Goal: Task Accomplishment & Management: Complete application form

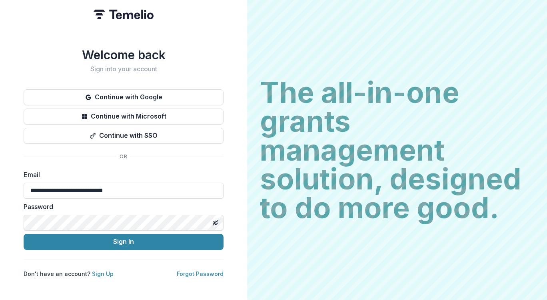
type input "**********"
click at [154, 290] on div "**********" at bounding box center [123, 150] width 247 height 300
click at [193, 270] on link "Forgot Password" at bounding box center [200, 273] width 47 height 7
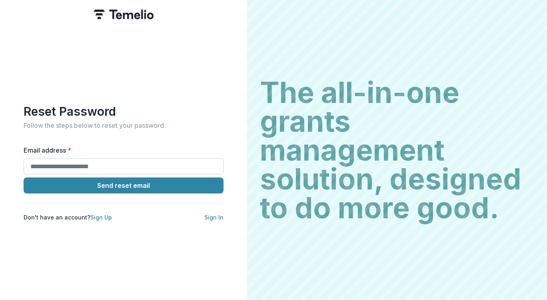
click at [86, 159] on input "Email address *" at bounding box center [124, 166] width 200 height 16
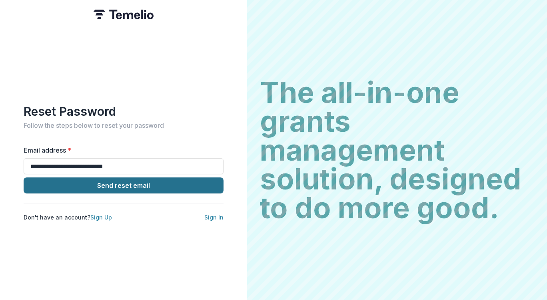
type input "**********"
click at [84, 181] on button "Send reset email" at bounding box center [124, 185] width 200 height 16
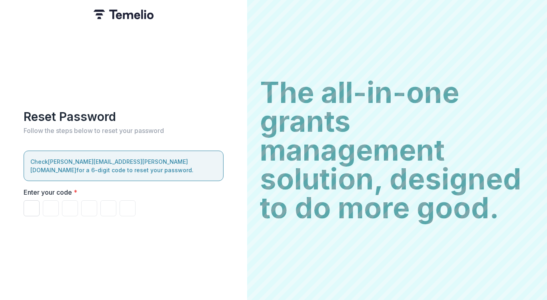
paste input "*"
type input "*"
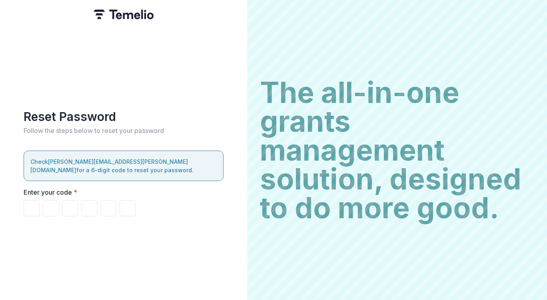
type input "*"
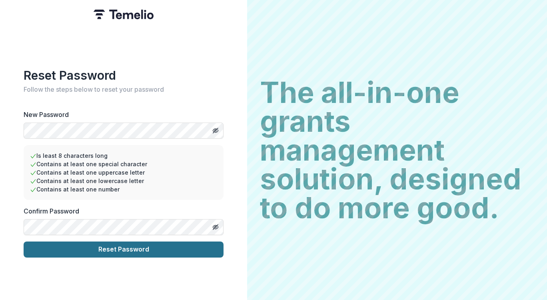
click at [135, 248] on button "Reset Password" at bounding box center [124, 249] width 200 height 16
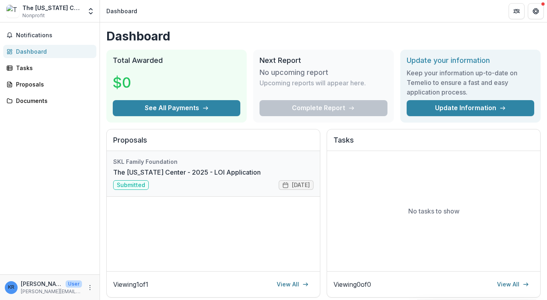
click at [154, 172] on link "The [US_STATE] Center - 2025 - LOI Application" at bounding box center [187, 172] width 148 height 10
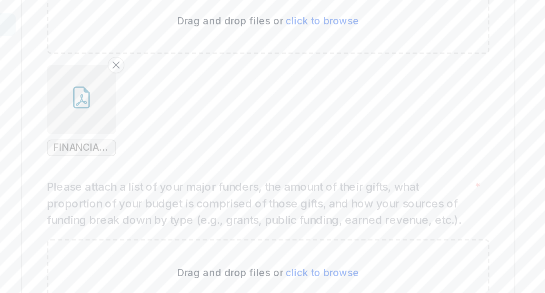
scroll to position [8144, 0]
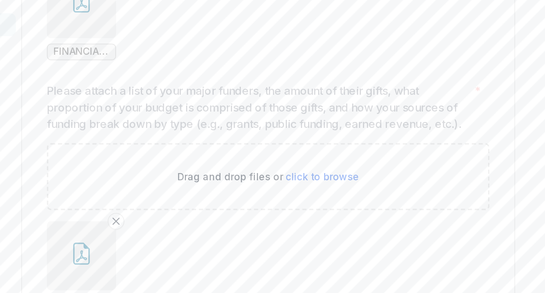
click at [128, 210] on icon "button" at bounding box center [134, 216] width 13 height 13
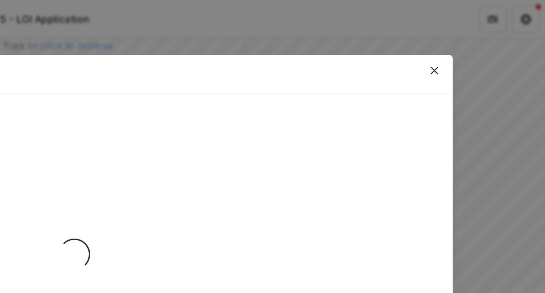
click at [63, 120] on div "Loading..." at bounding box center [273, 147] width 420 height 167
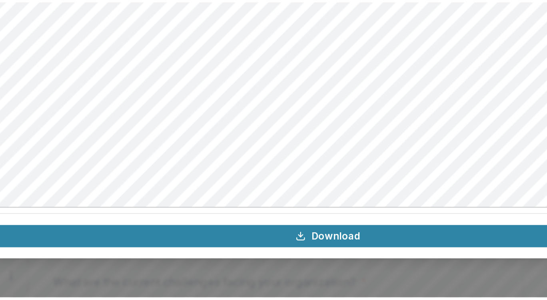
scroll to position [0, 0]
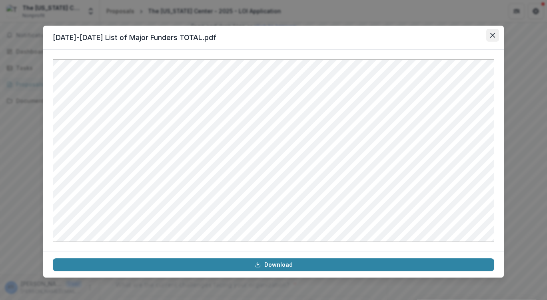
click at [493, 34] on icon "Close" at bounding box center [492, 35] width 5 height 5
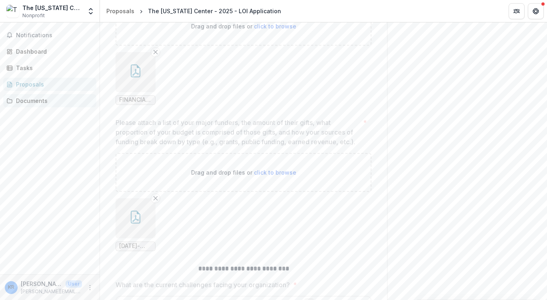
click at [26, 101] on div "Documents" at bounding box center [53, 100] width 74 height 8
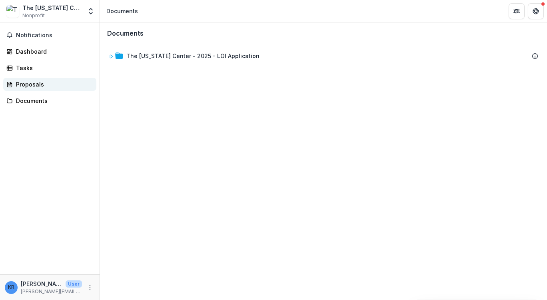
click at [26, 88] on div "Proposals" at bounding box center [53, 84] width 74 height 8
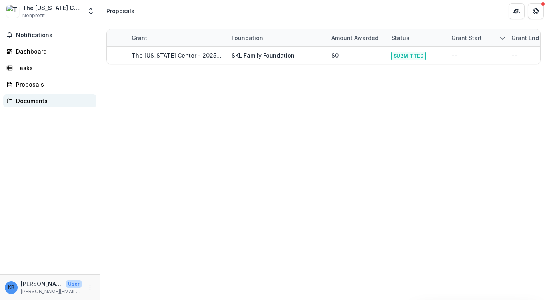
click at [24, 103] on div "Documents" at bounding box center [53, 100] width 74 height 8
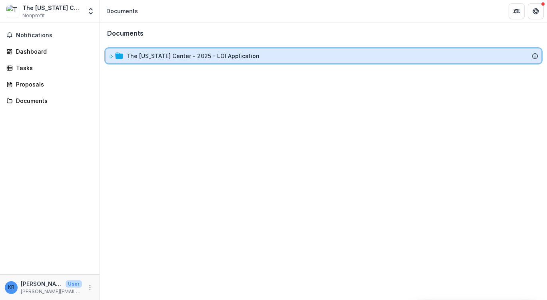
click at [117, 56] on icon at bounding box center [119, 55] width 8 height 6
